Goal: Learn about a topic

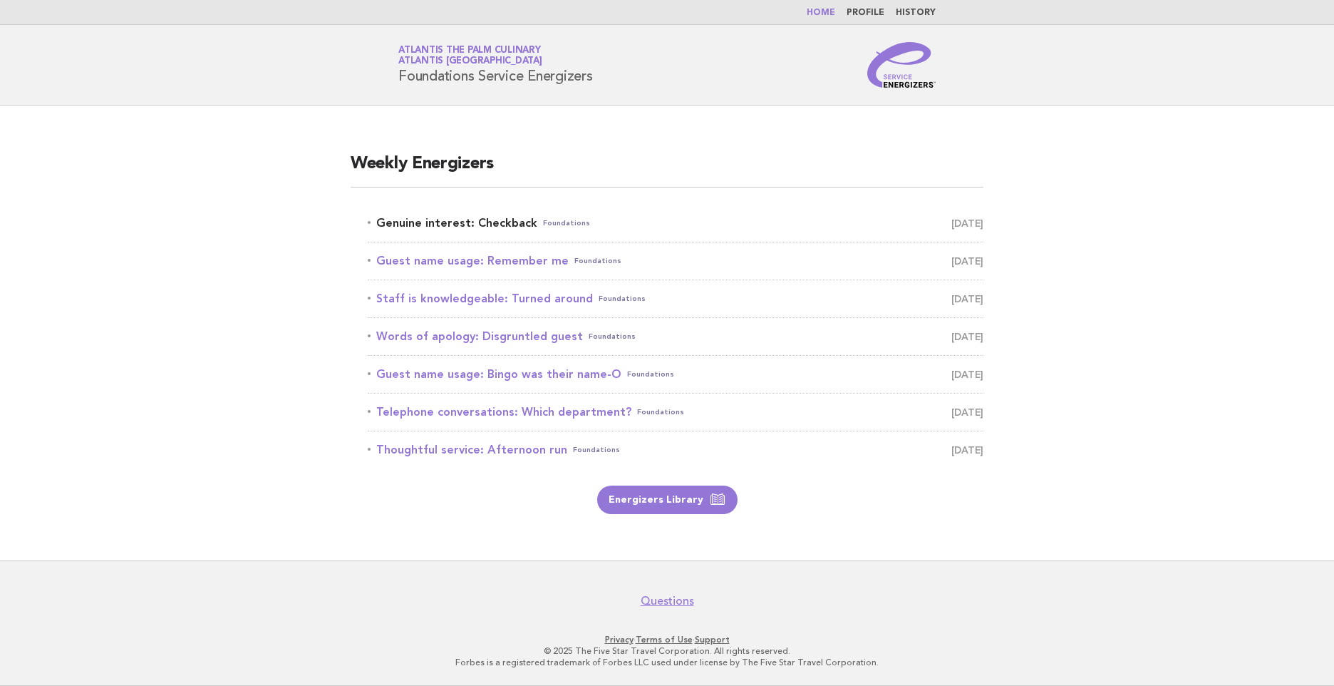
click at [500, 220] on link "Genuine interest: Checkback Foundations October 8" at bounding box center [676, 223] width 616 height 20
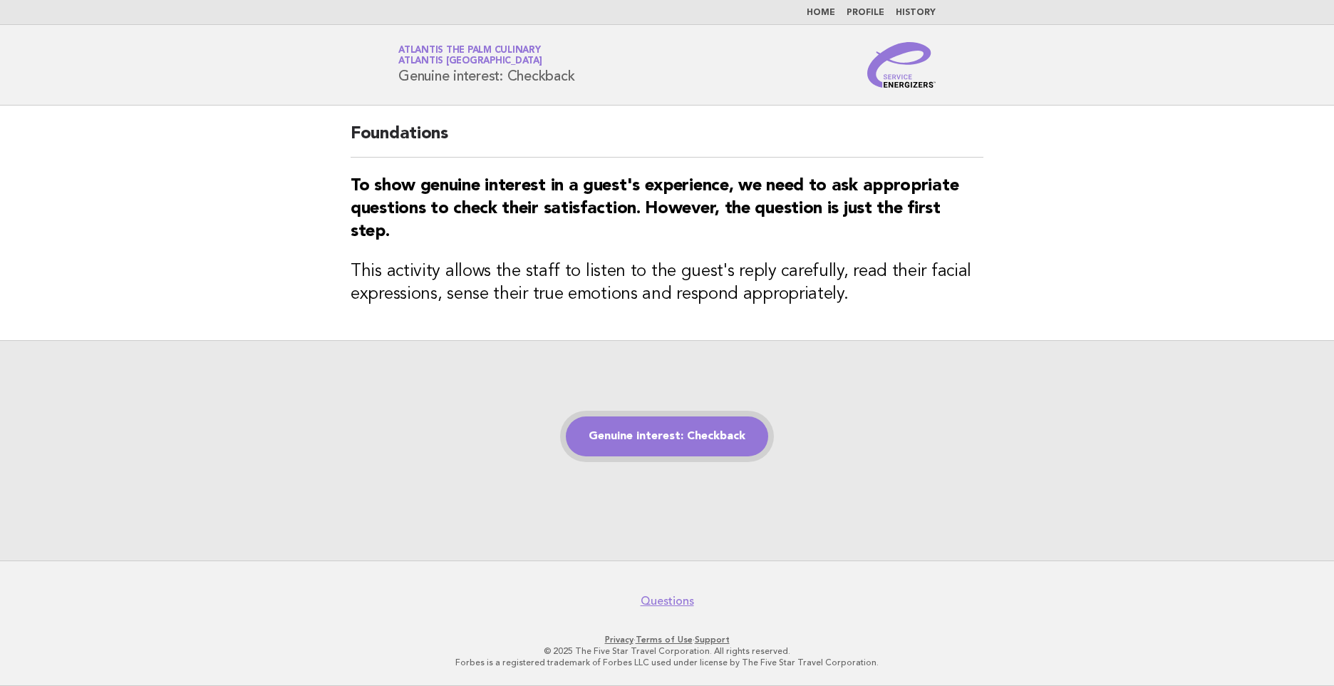
click at [653, 435] on link "Genuine interest: Checkback" at bounding box center [667, 436] width 202 height 40
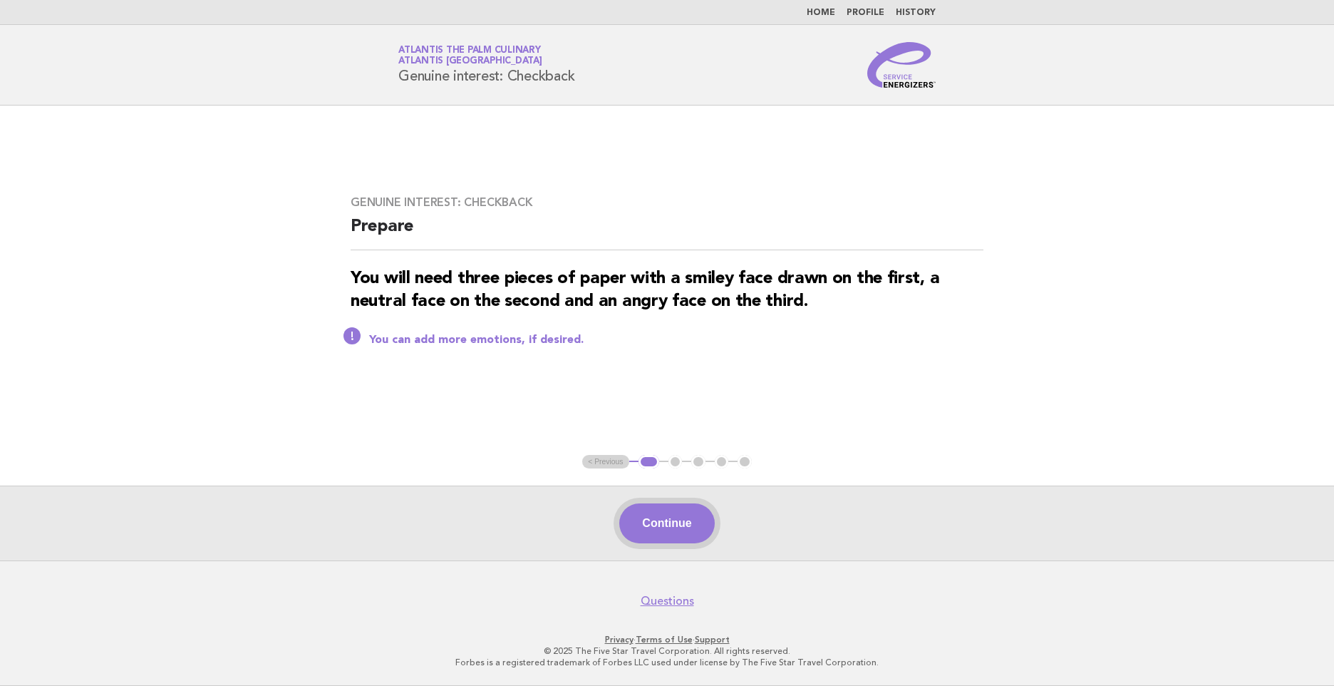
click at [673, 530] on button "Continue" at bounding box center [666, 523] width 95 height 40
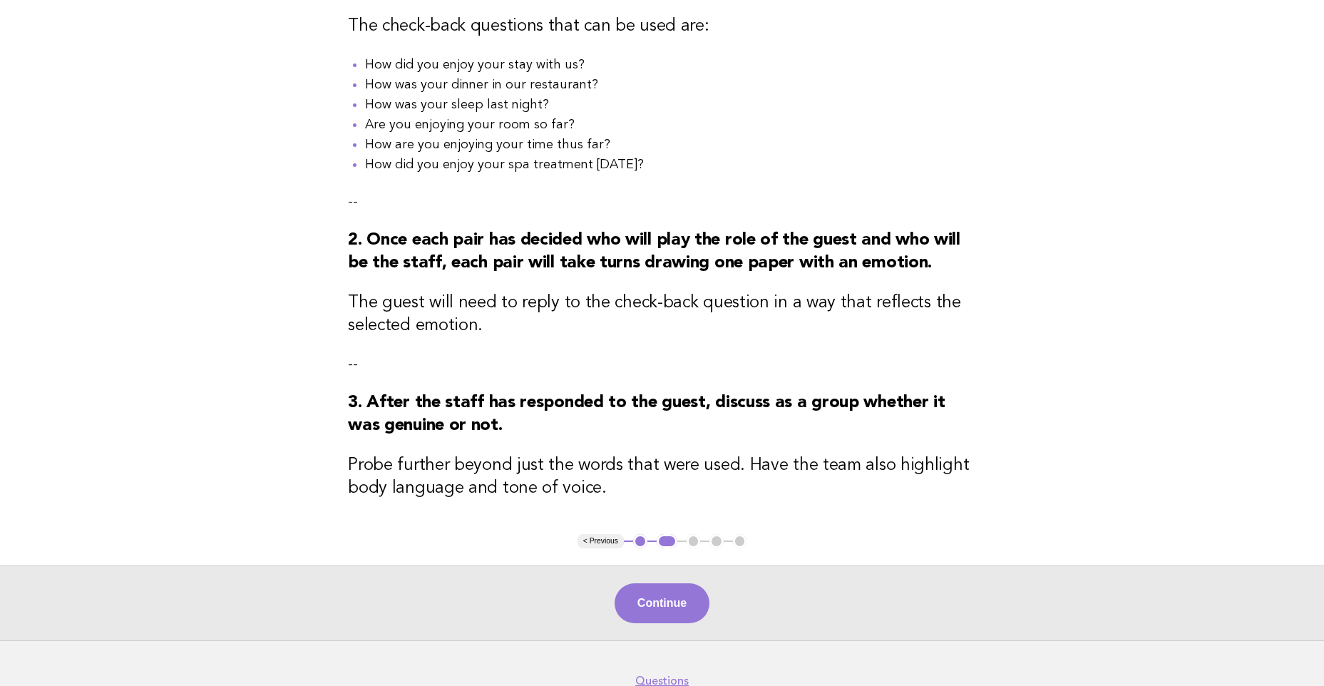
scroll to position [330, 0]
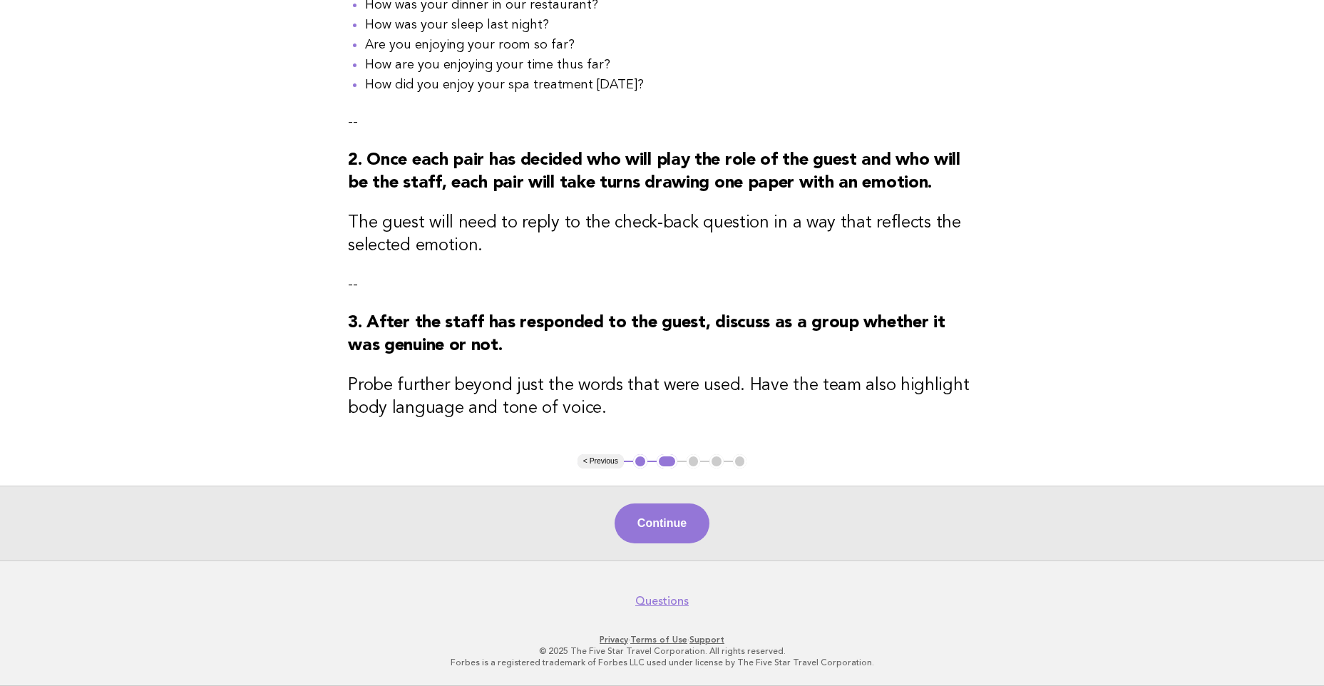
drag, startPoint x: 645, startPoint y: 519, endPoint x: 630, endPoint y: 509, distance: 18.0
click at [634, 515] on button "Continue" at bounding box center [661, 523] width 95 height 40
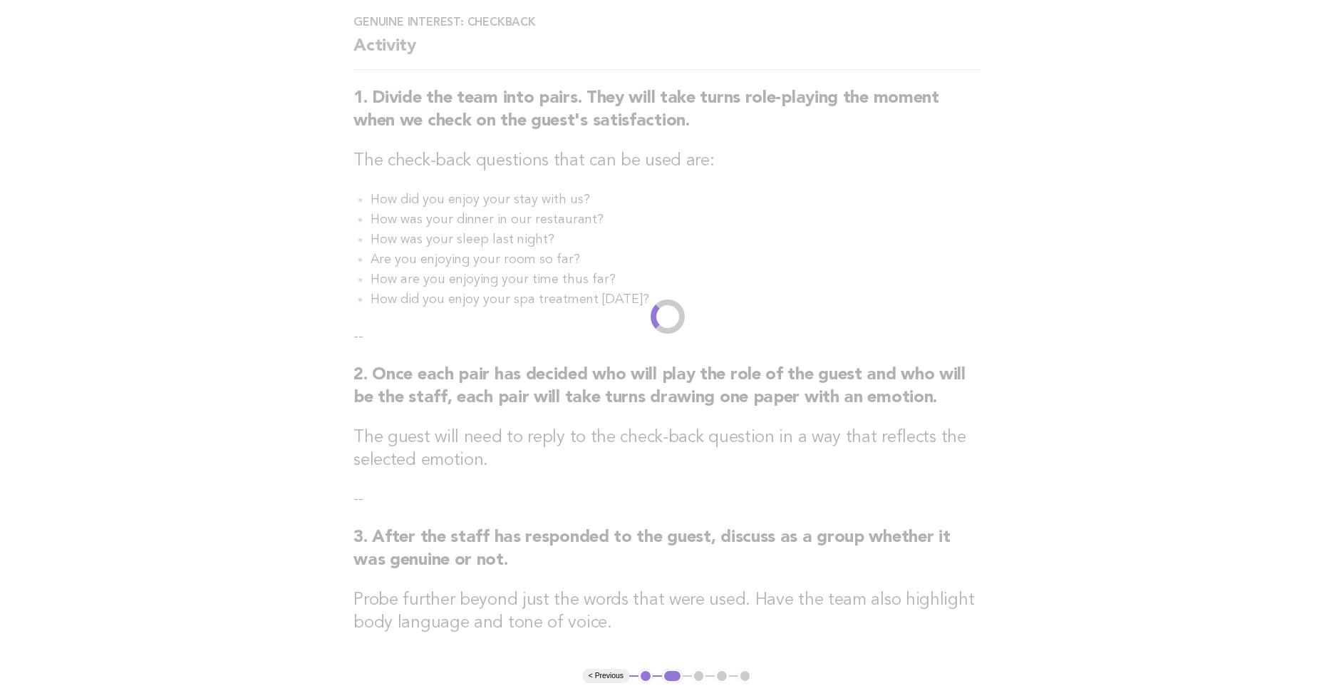
scroll to position [0, 0]
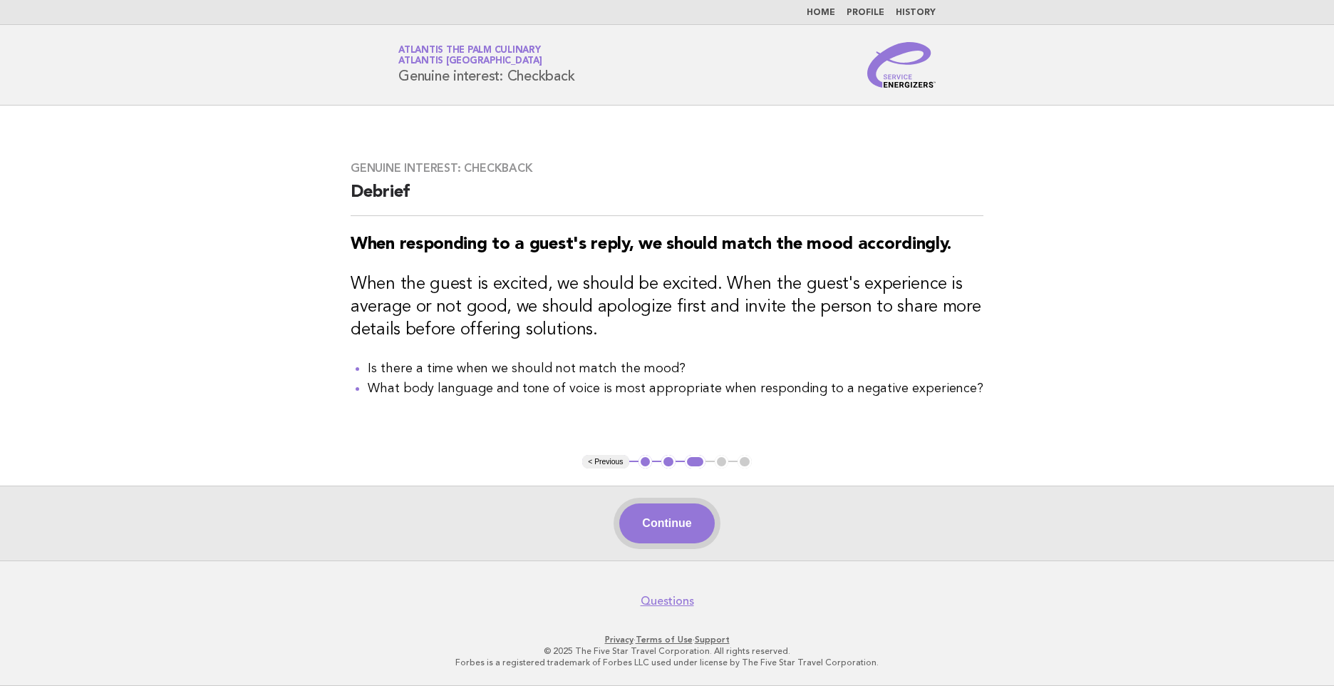
click at [634, 509] on button "Continue" at bounding box center [666, 523] width 95 height 40
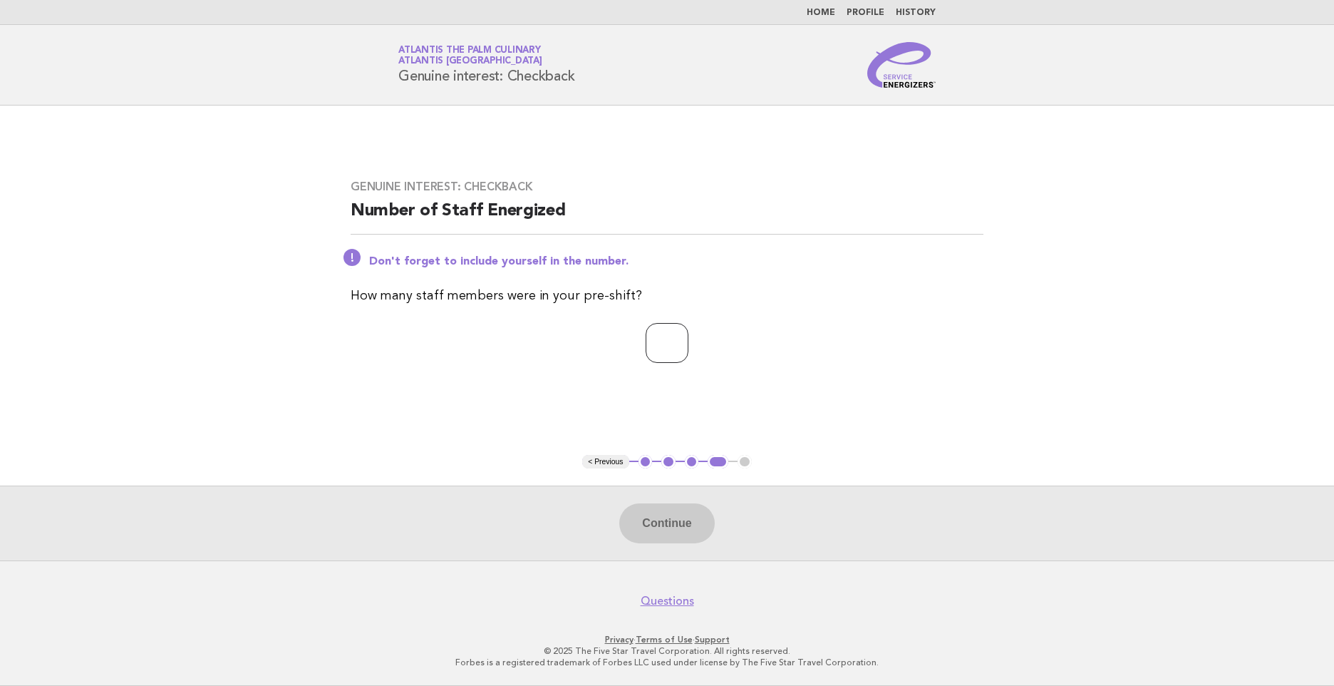
click at [648, 349] on input "number" at bounding box center [667, 343] width 43 height 40
type input "*"
click at [656, 535] on button "Continue" at bounding box center [666, 523] width 95 height 40
